Goal: Information Seeking & Learning: Understand process/instructions

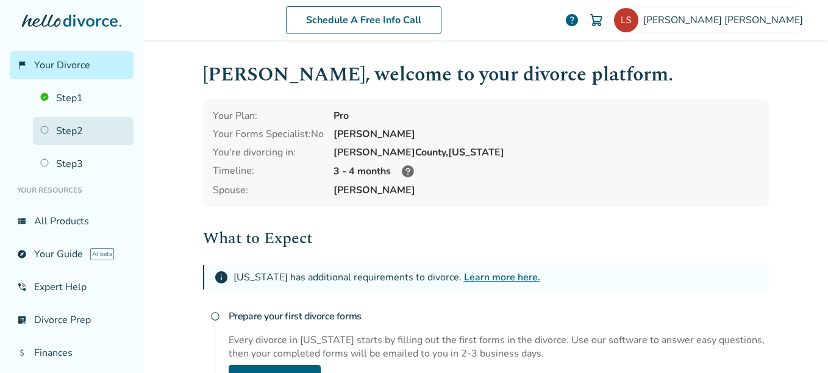
click at [57, 130] on link "Step 2" at bounding box center [83, 131] width 101 height 28
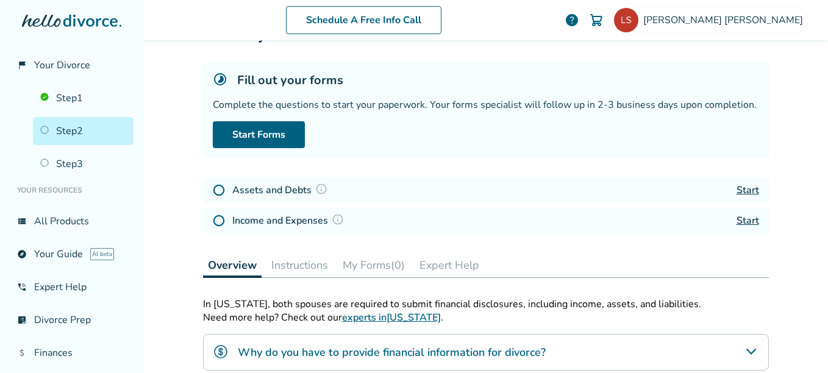
scroll to position [14, 0]
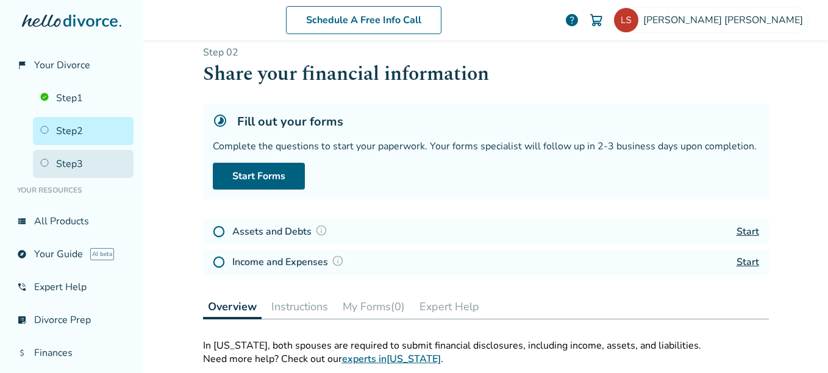
click at [63, 166] on link "Step 3" at bounding box center [83, 164] width 101 height 28
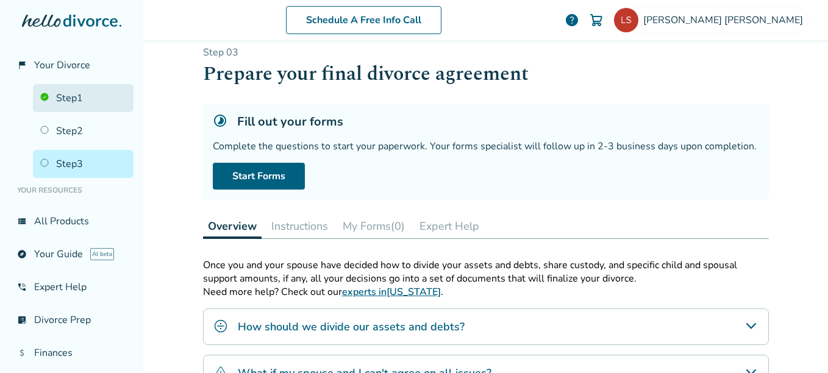
click at [57, 95] on link "Step 1" at bounding box center [83, 98] width 101 height 28
